Goal: Task Accomplishment & Management: Use online tool/utility

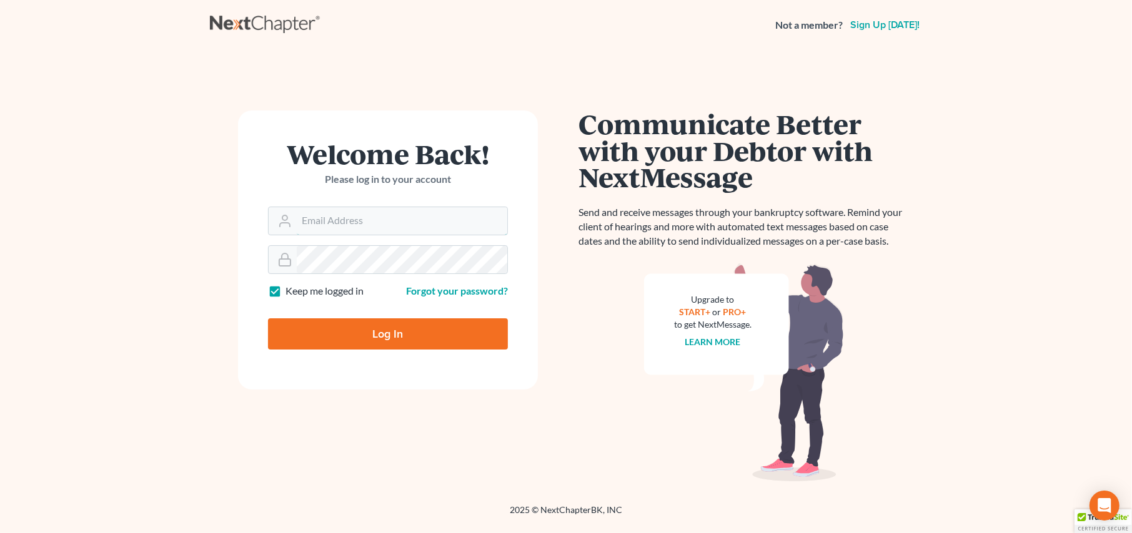
type input "krystal@geanlaw.com"
click at [358, 340] on input "Log In" at bounding box center [388, 333] width 240 height 31
type input "Thinking..."
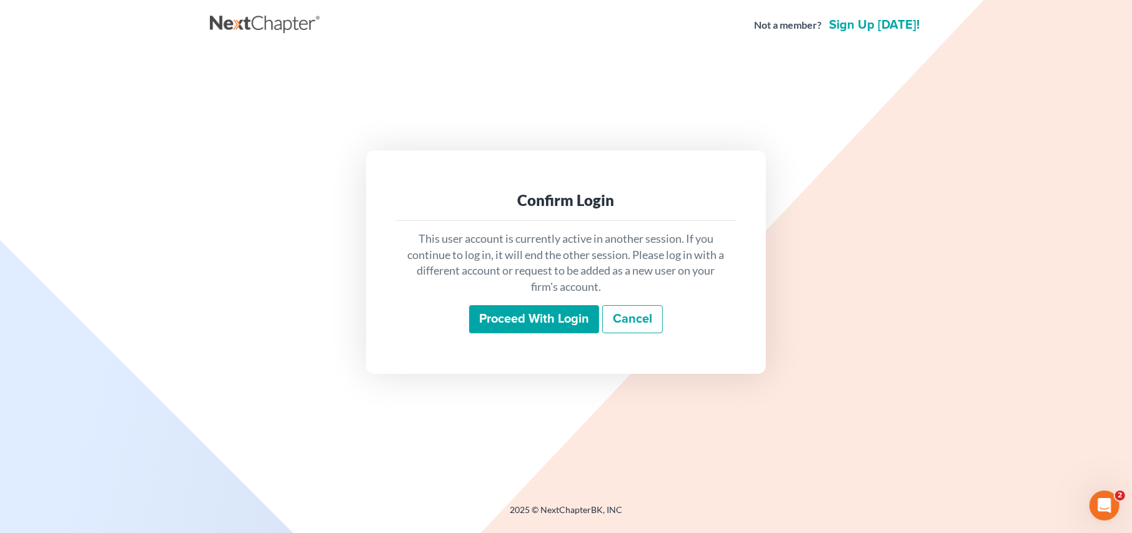
click at [496, 319] on input "Proceed with login" at bounding box center [534, 319] width 130 height 29
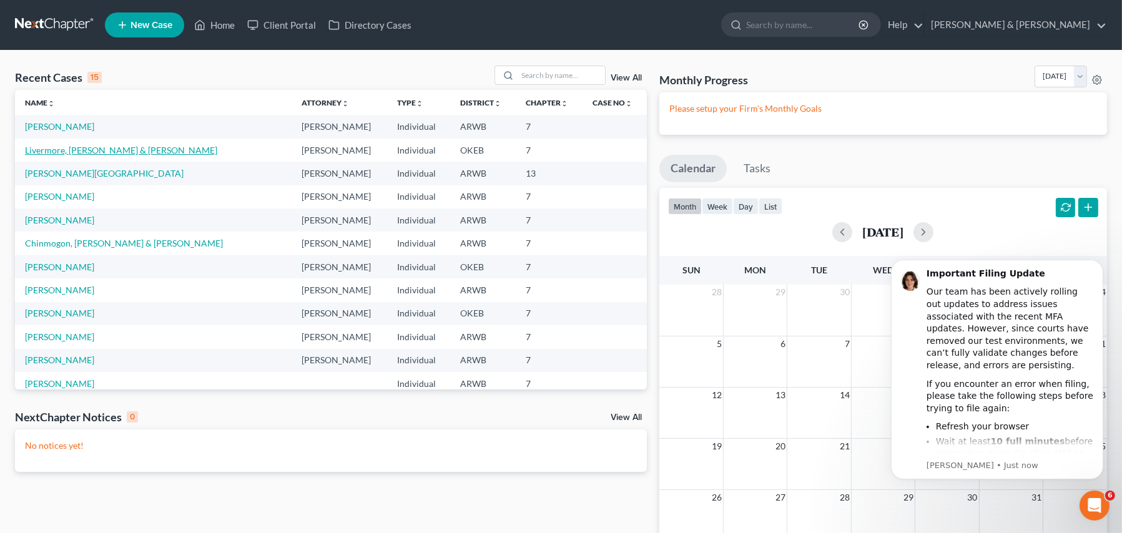
click at [41, 151] on link "Livermore, [PERSON_NAME] & [PERSON_NAME]" at bounding box center [121, 150] width 192 height 11
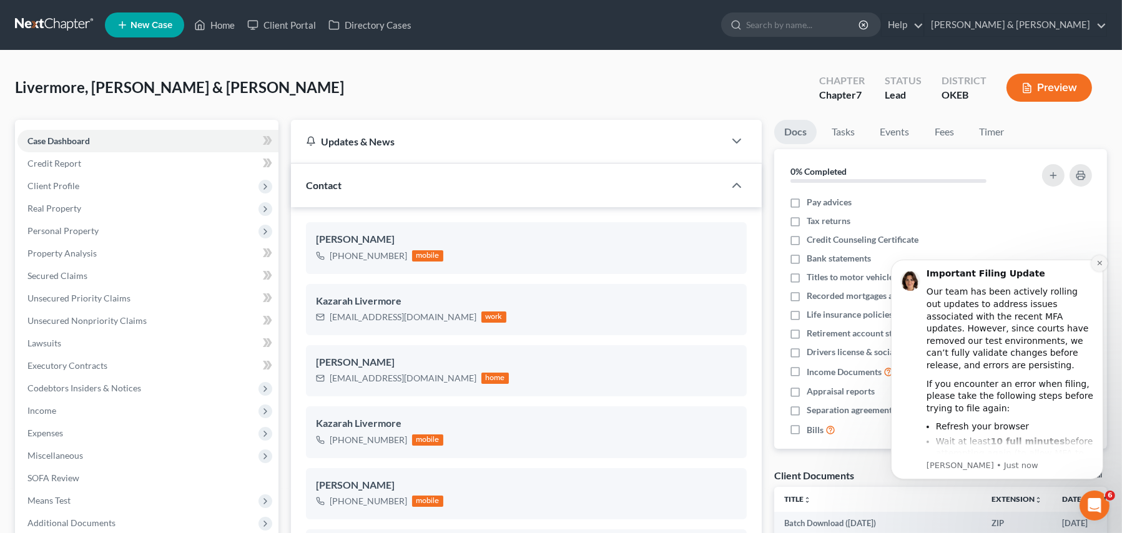
click at [1099, 261] on icon "Dismiss notification" at bounding box center [1099, 262] width 7 height 7
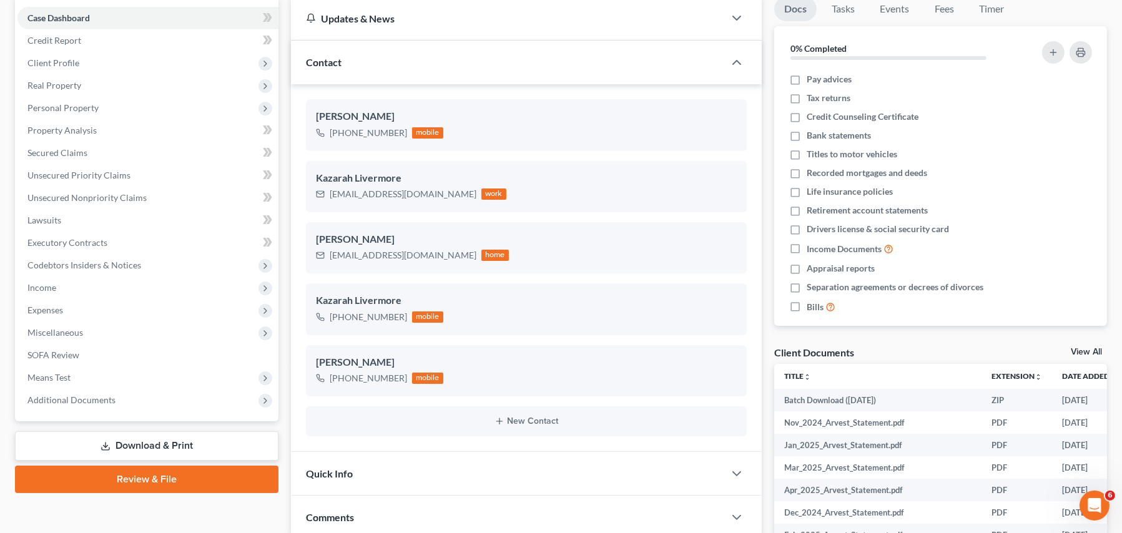
scroll to position [125, 0]
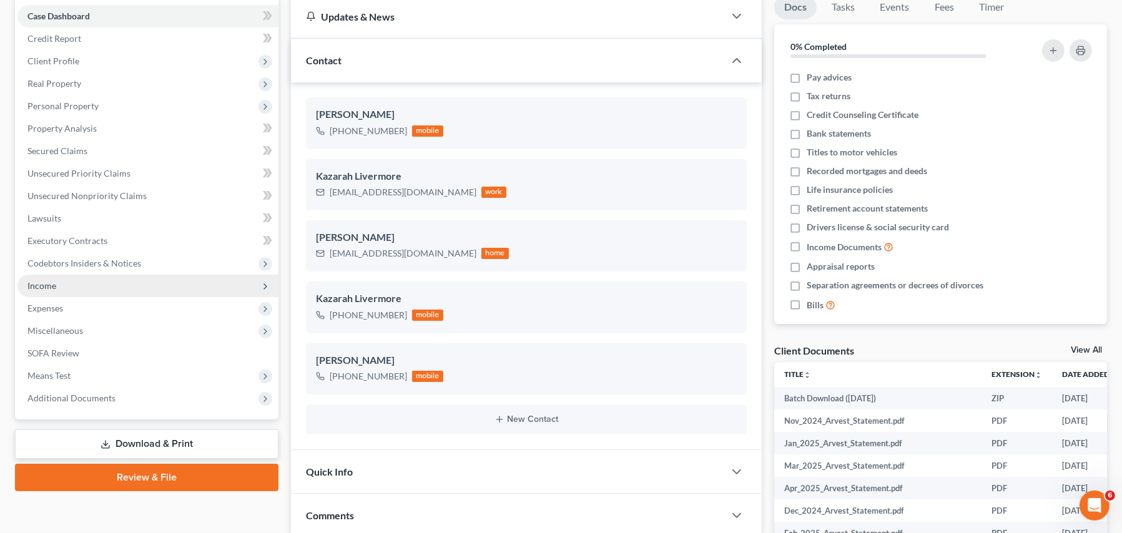
click at [44, 289] on span "Income" at bounding box center [41, 285] width 29 height 11
